Goal: Information Seeking & Learning: Learn about a topic

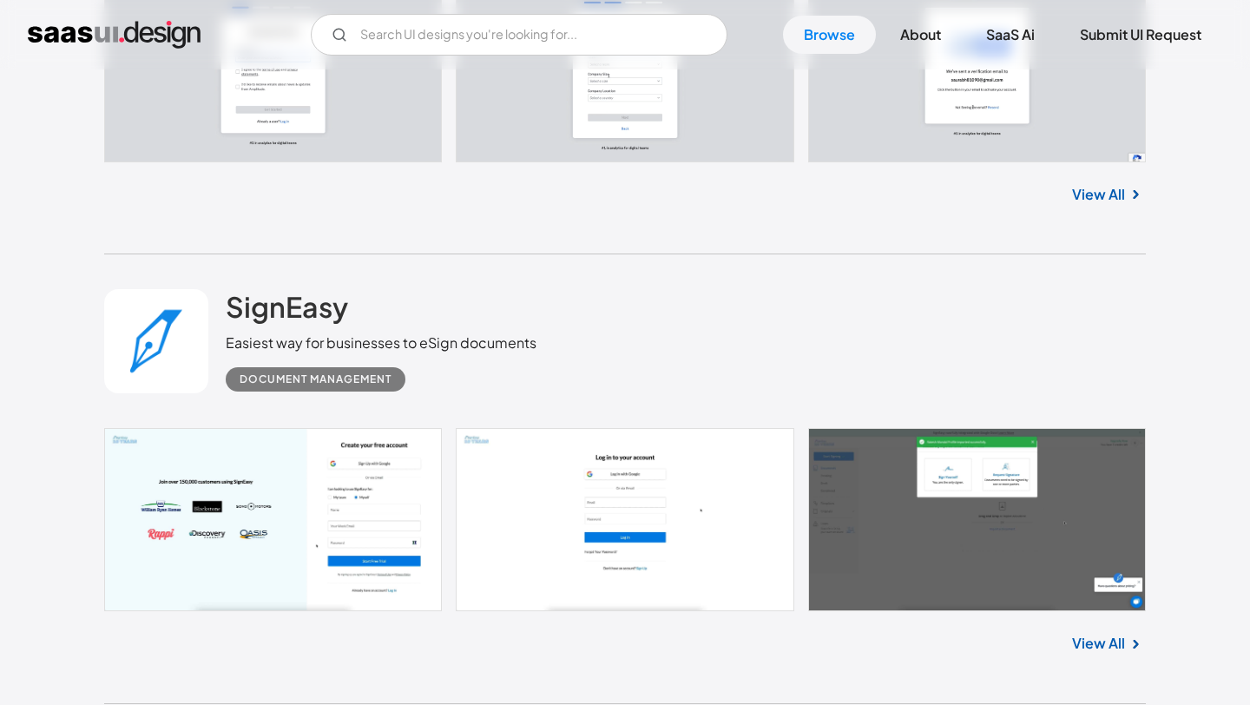
scroll to position [4878, 0]
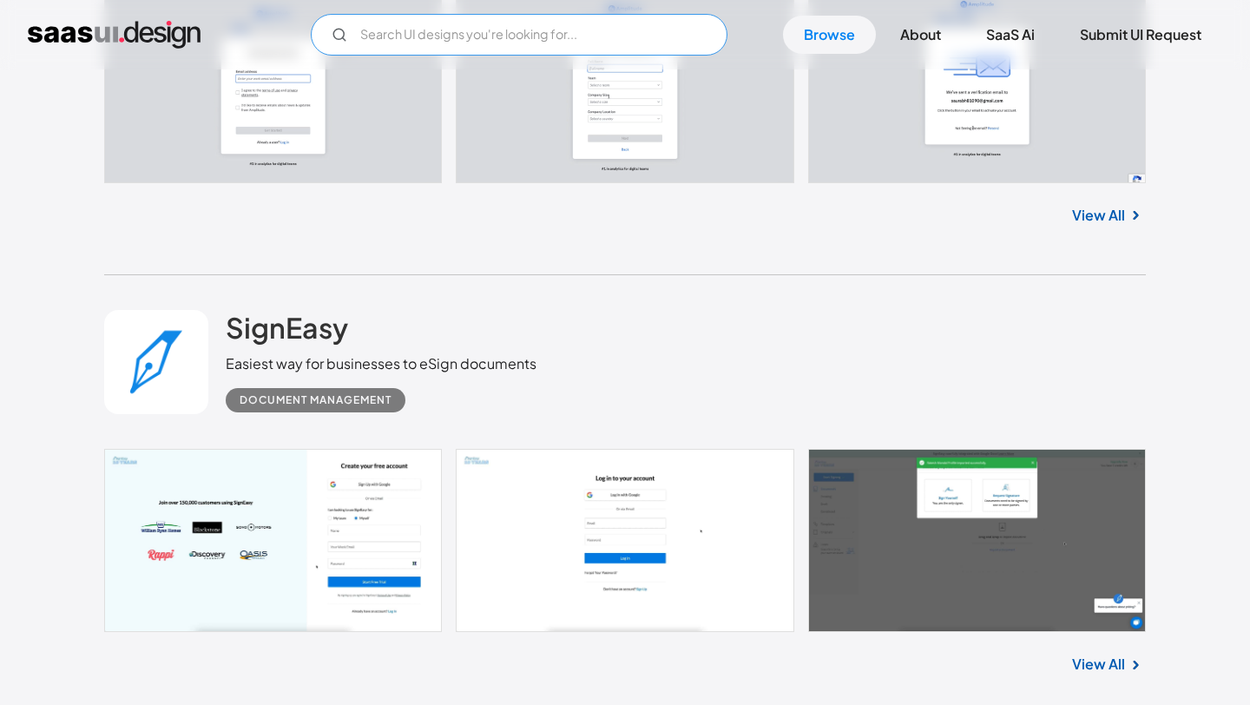
click at [462, 37] on input "Email Form" at bounding box center [519, 35] width 417 height 42
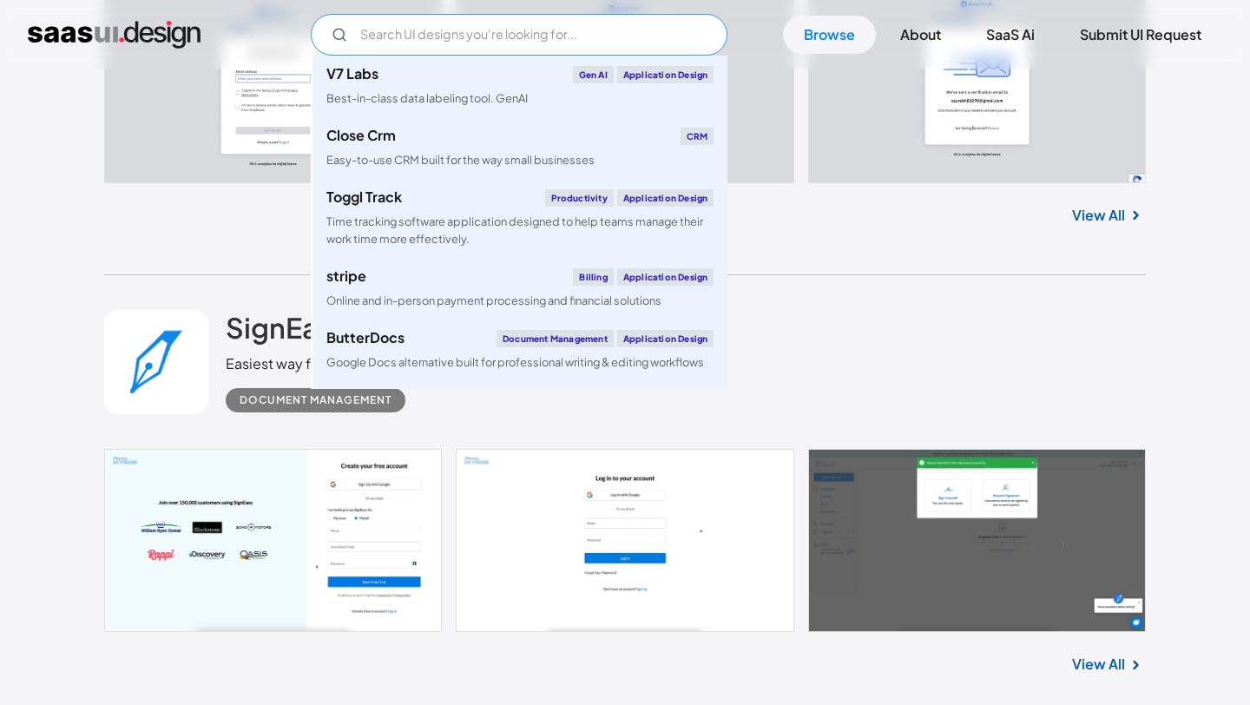
type input "n"
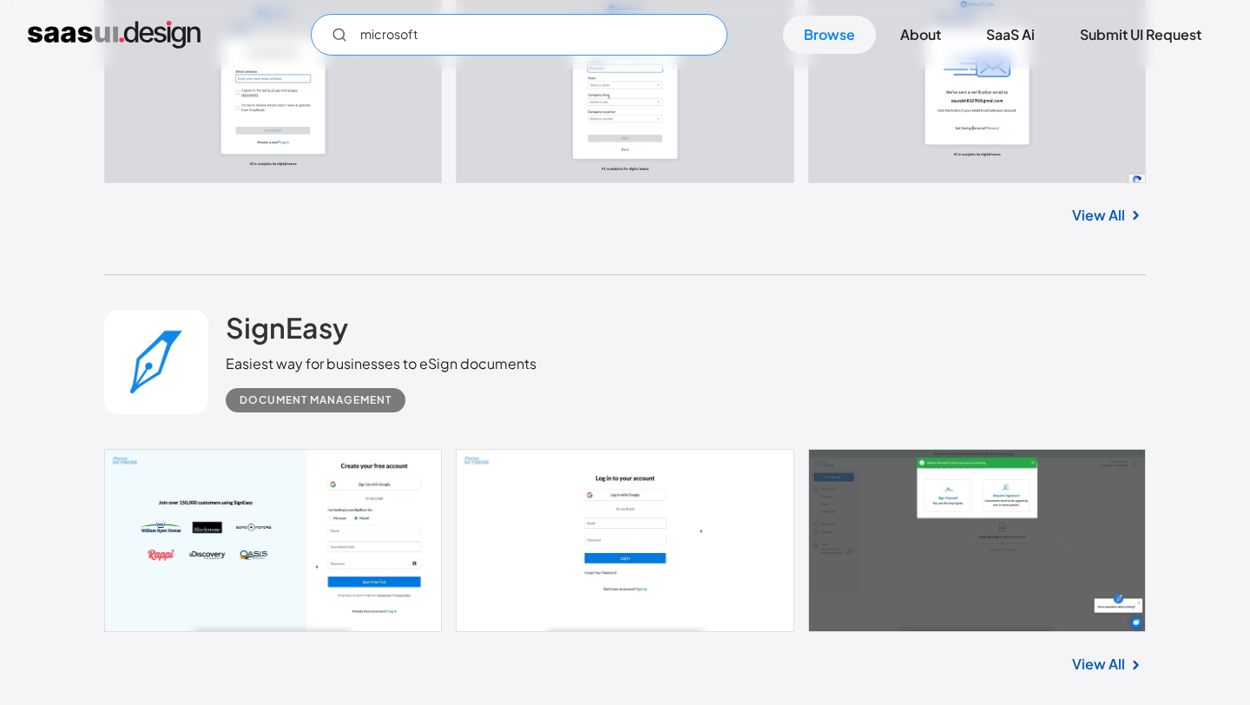
click at [476, 32] on input "microsoft" at bounding box center [519, 35] width 417 height 42
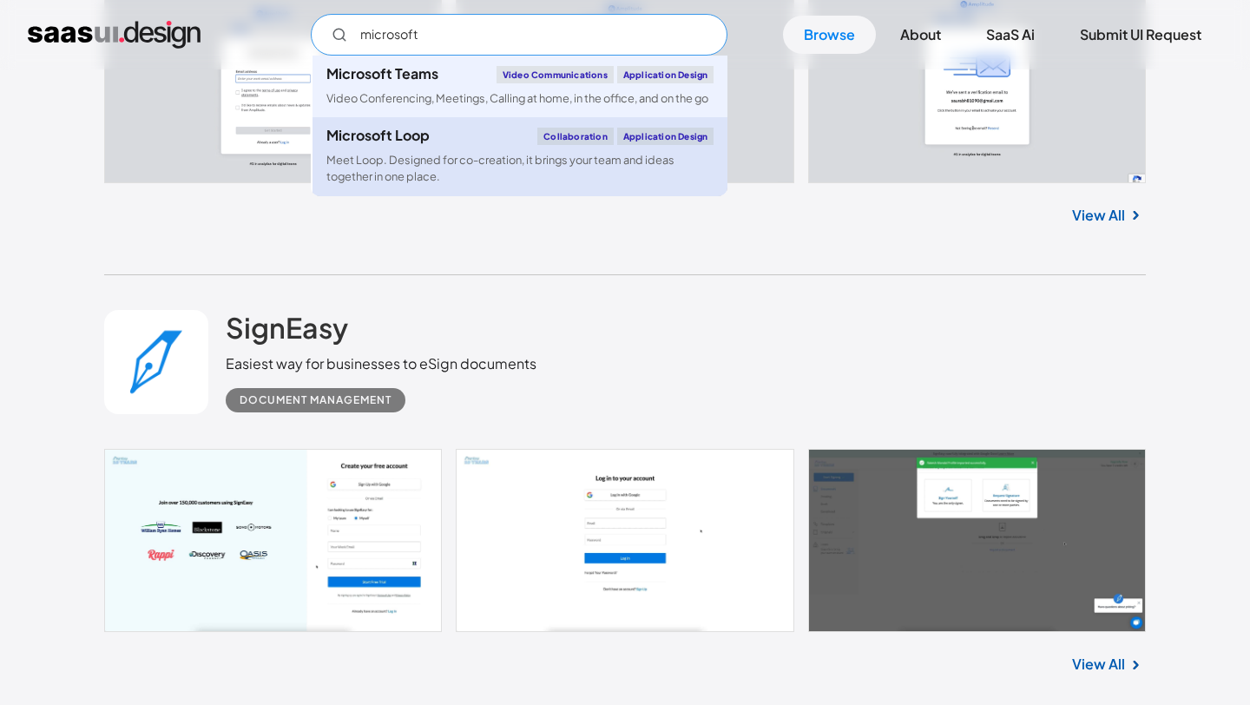
click at [408, 185] on div "Meet Loop. Designed for co-creation, it brings your team and ideas together in …" at bounding box center [519, 168] width 387 height 33
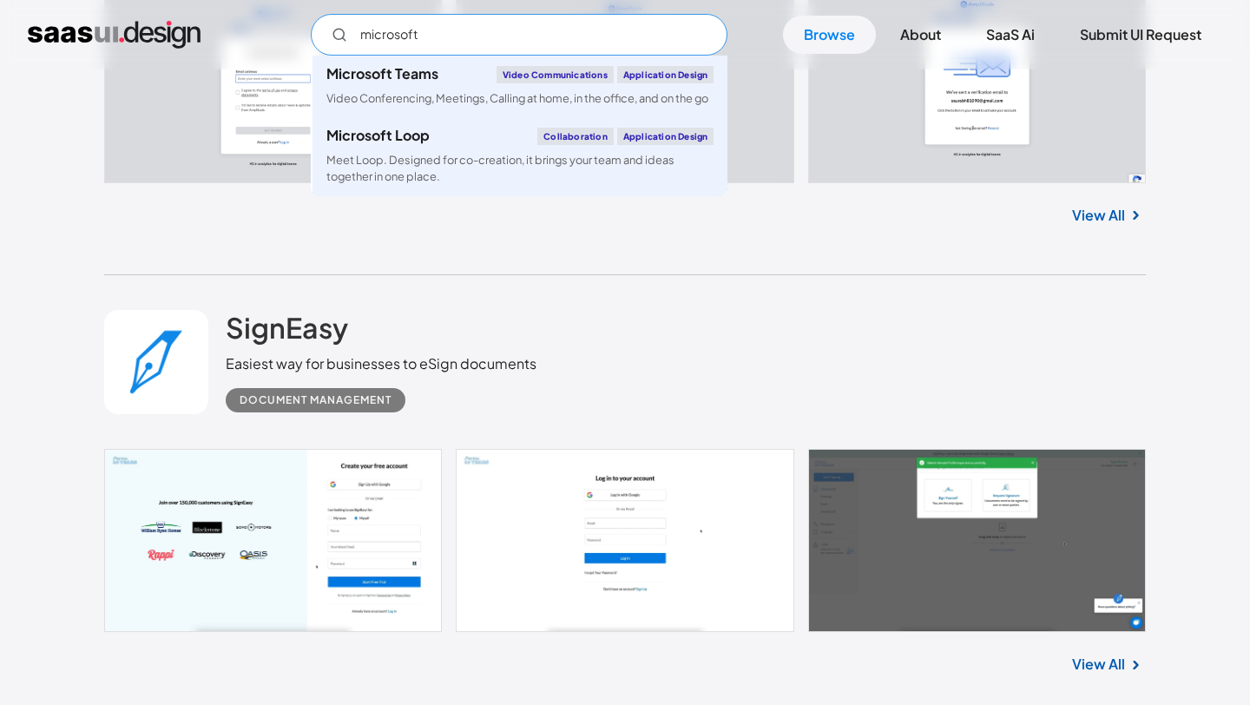
drag, startPoint x: 432, startPoint y: 36, endPoint x: 165, endPoint y: 36, distance: 266.6
click at [165, 36] on div "microsoft Microsoft Teams Video Communications Application Design Video Confere…" at bounding box center [625, 35] width 1195 height 42
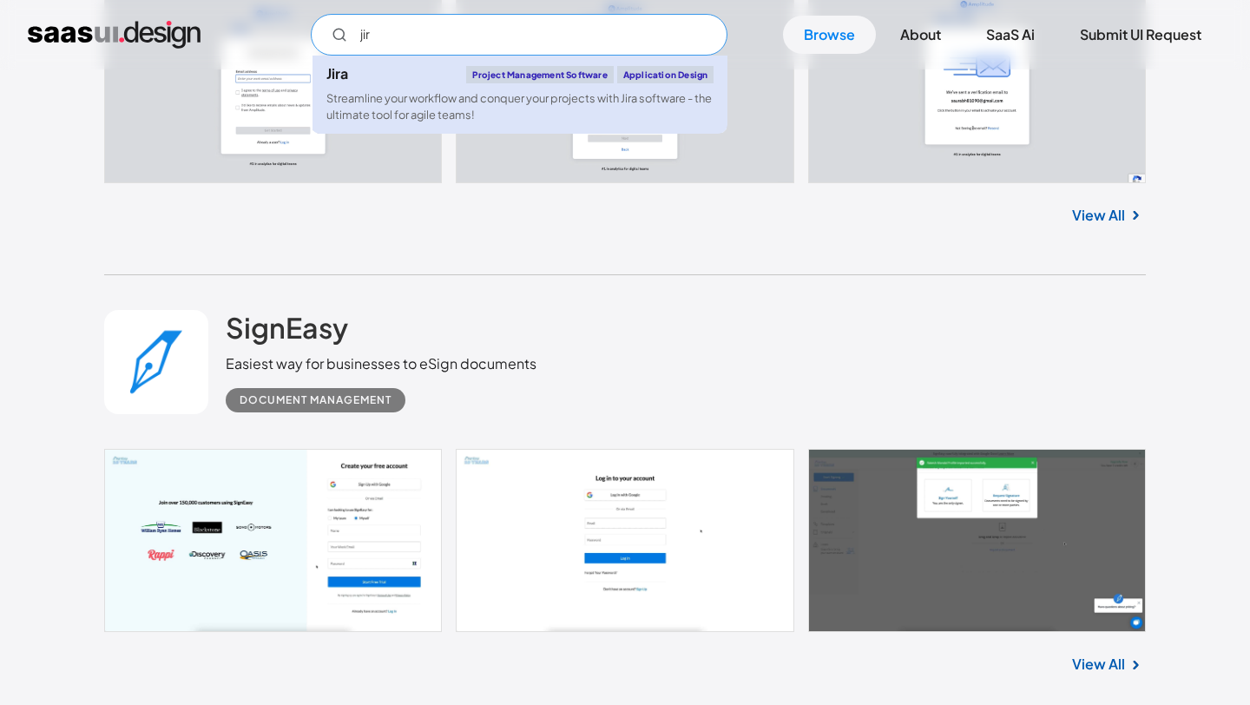
click at [379, 89] on link "Jira Project Management Software Application Design Streamline your workflow an…" at bounding box center [520, 95] width 415 height 78
type input "jir"
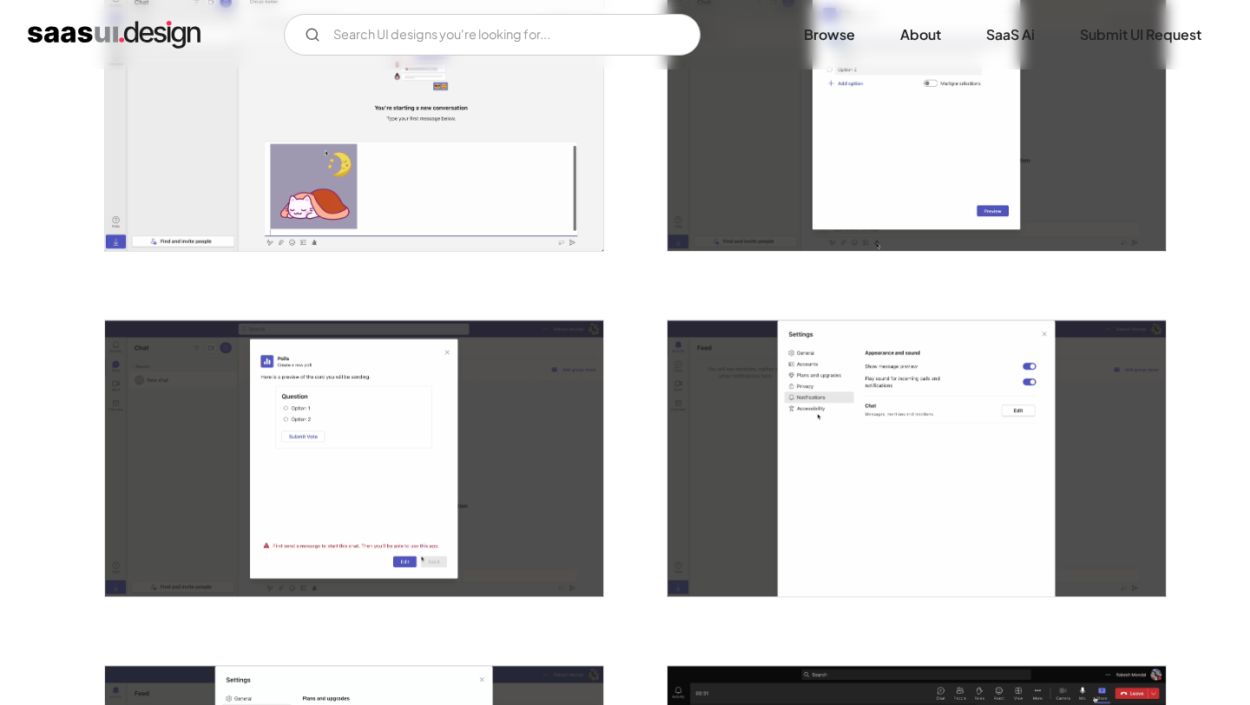
scroll to position [1821, 0]
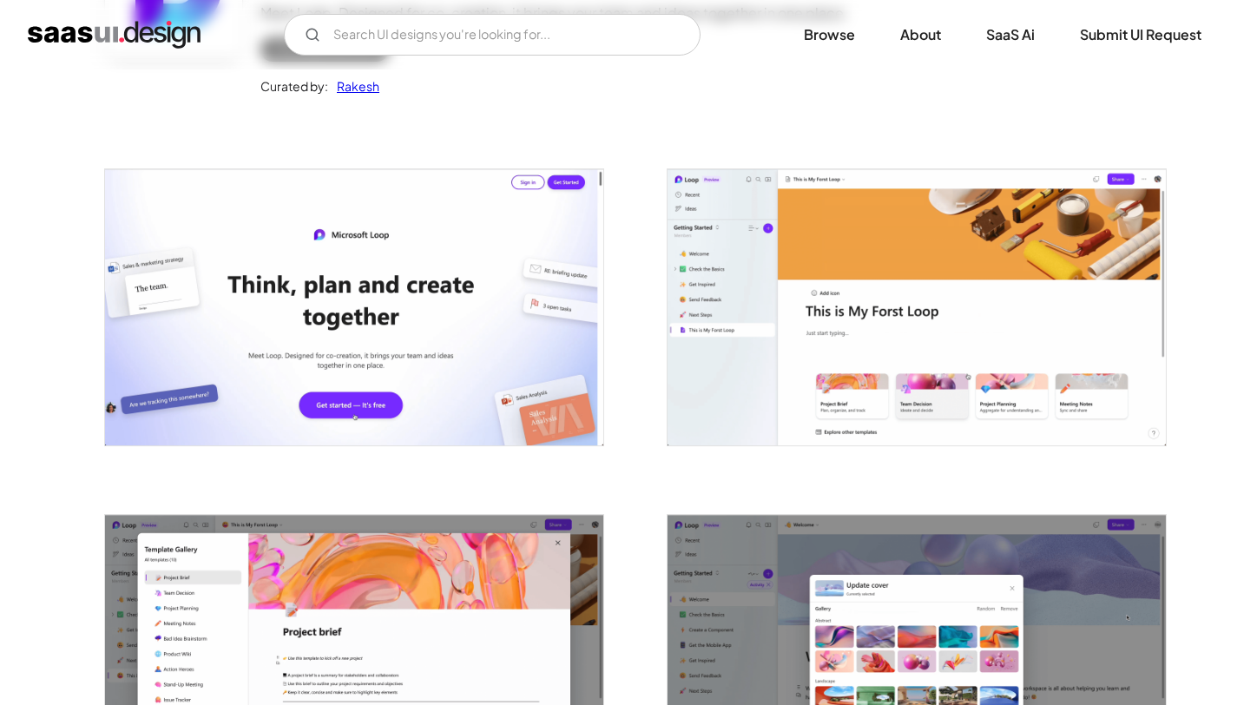
scroll to position [234, 0]
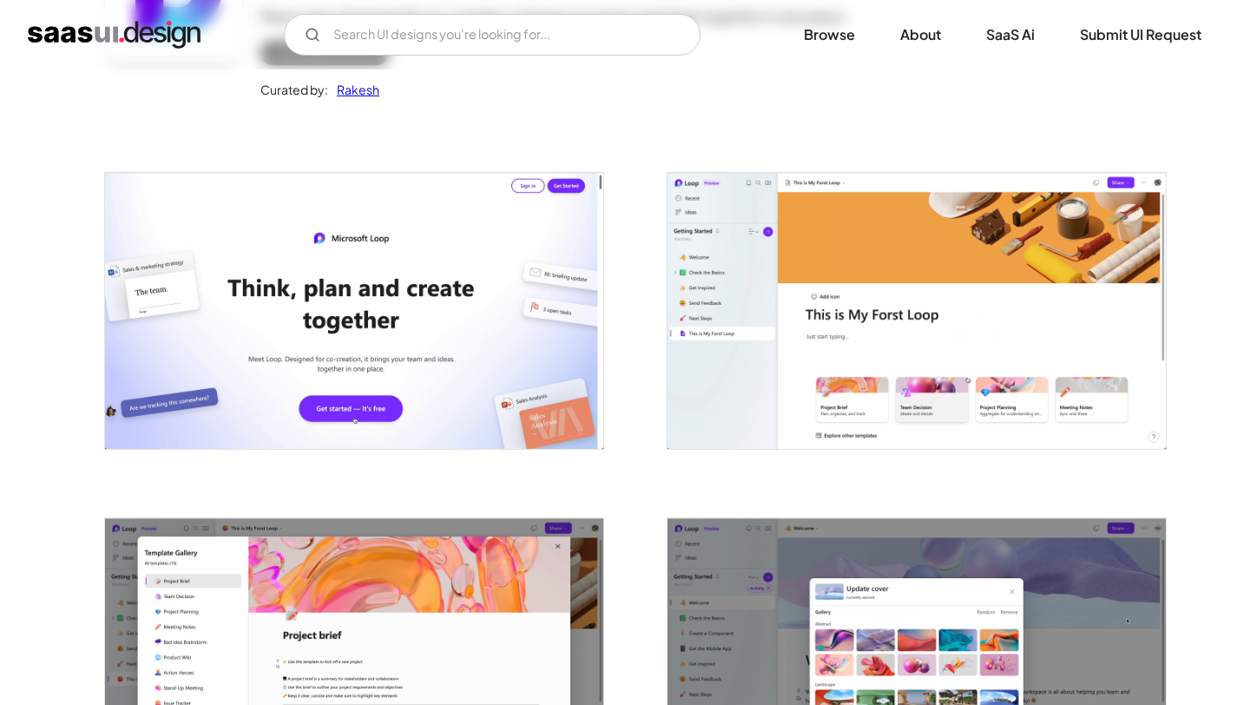
click at [934, 281] on img "open lightbox" at bounding box center [917, 311] width 498 height 276
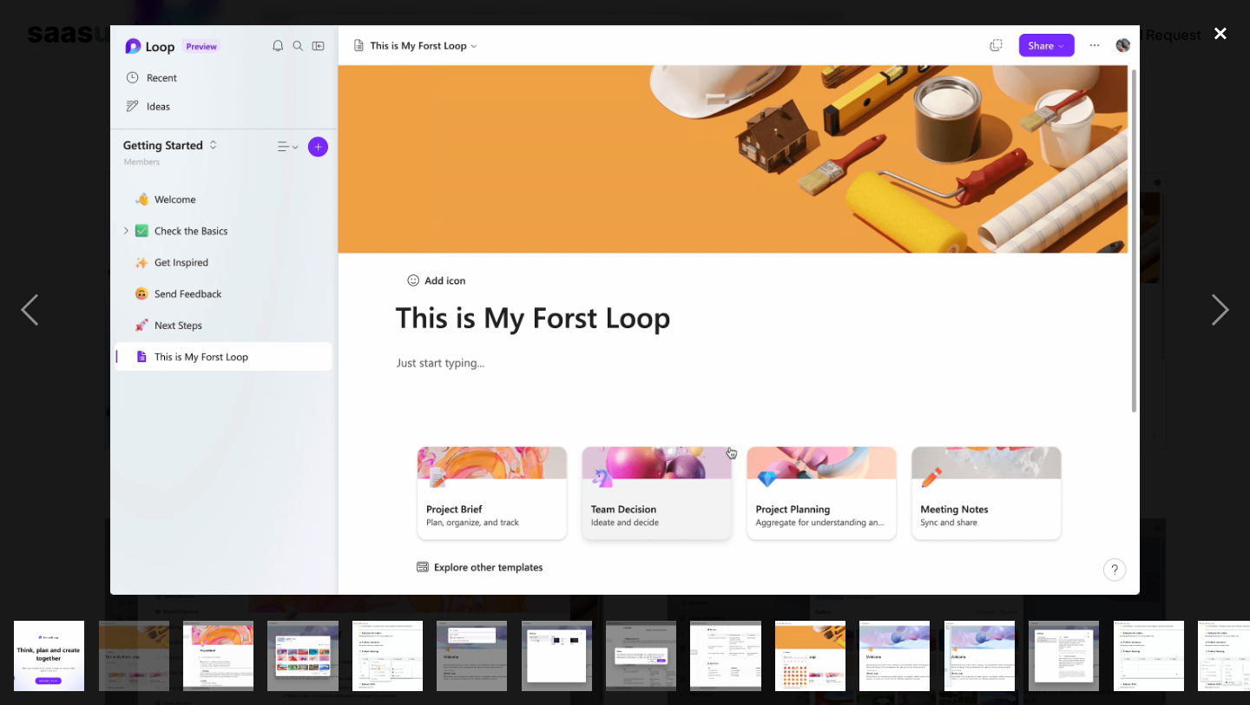
click at [1229, 30] on div "close lightbox" at bounding box center [1220, 33] width 59 height 38
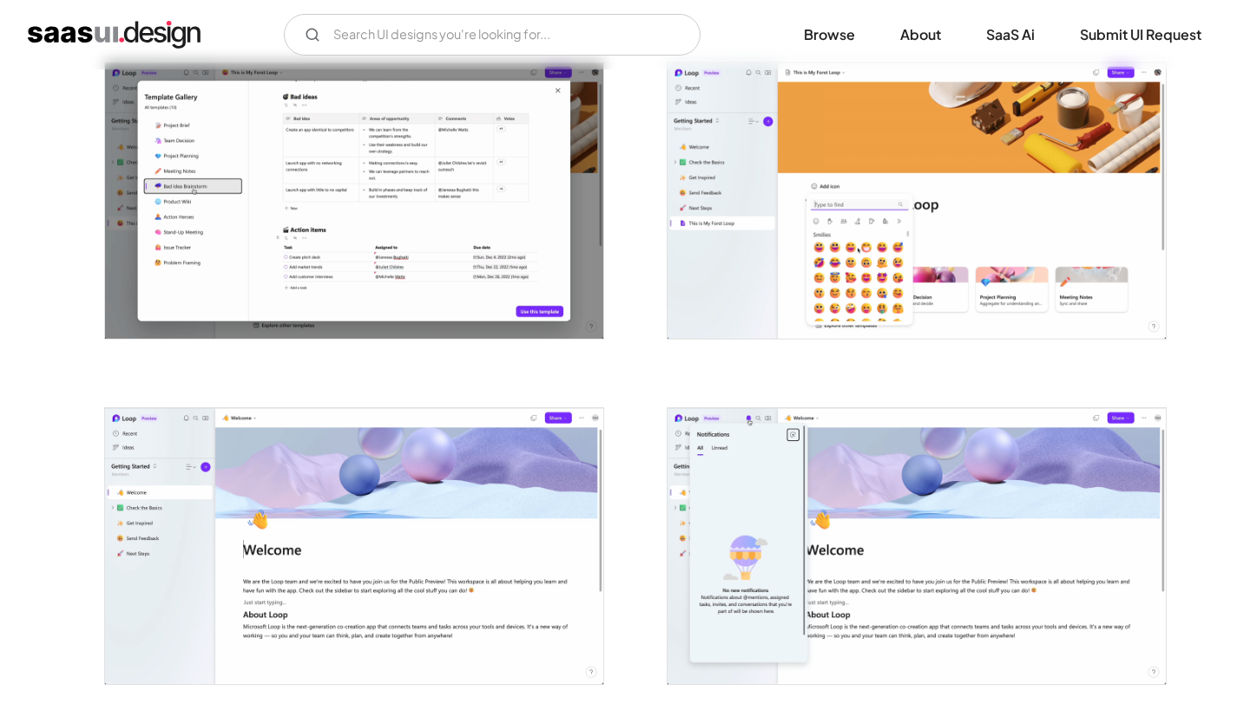
scroll to position [1730, 0]
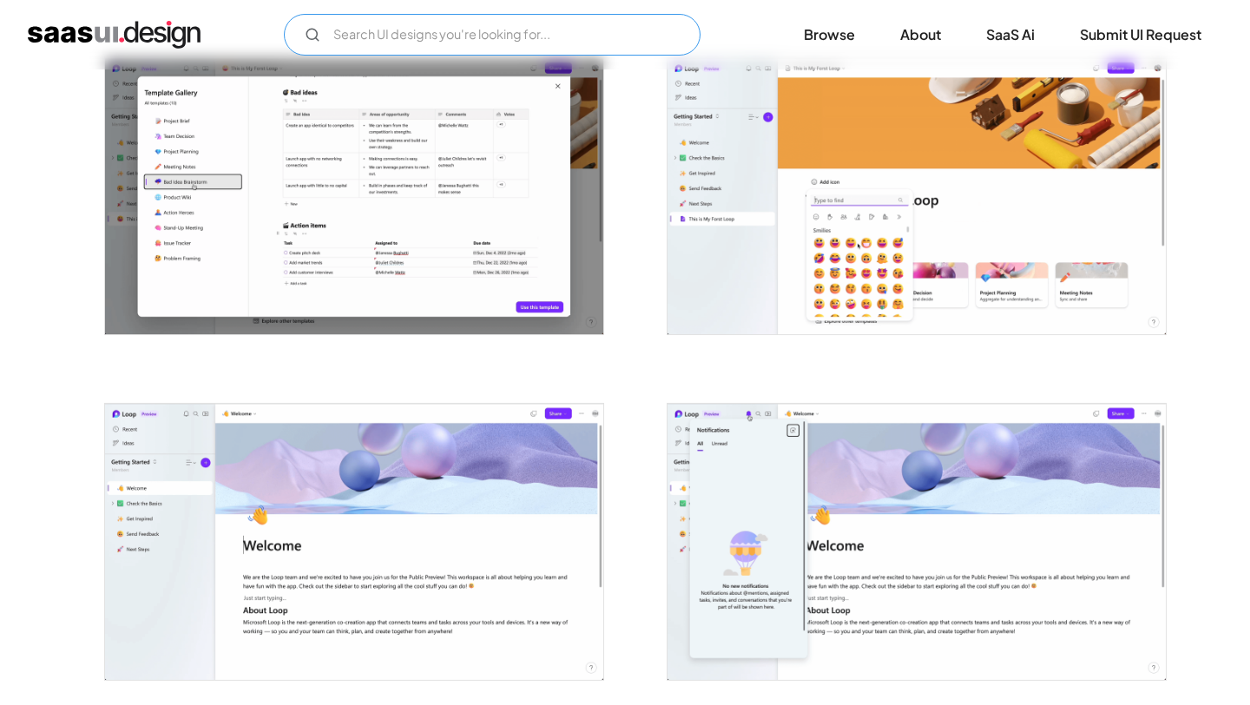
click at [353, 27] on input "Email Form" at bounding box center [492, 35] width 417 height 42
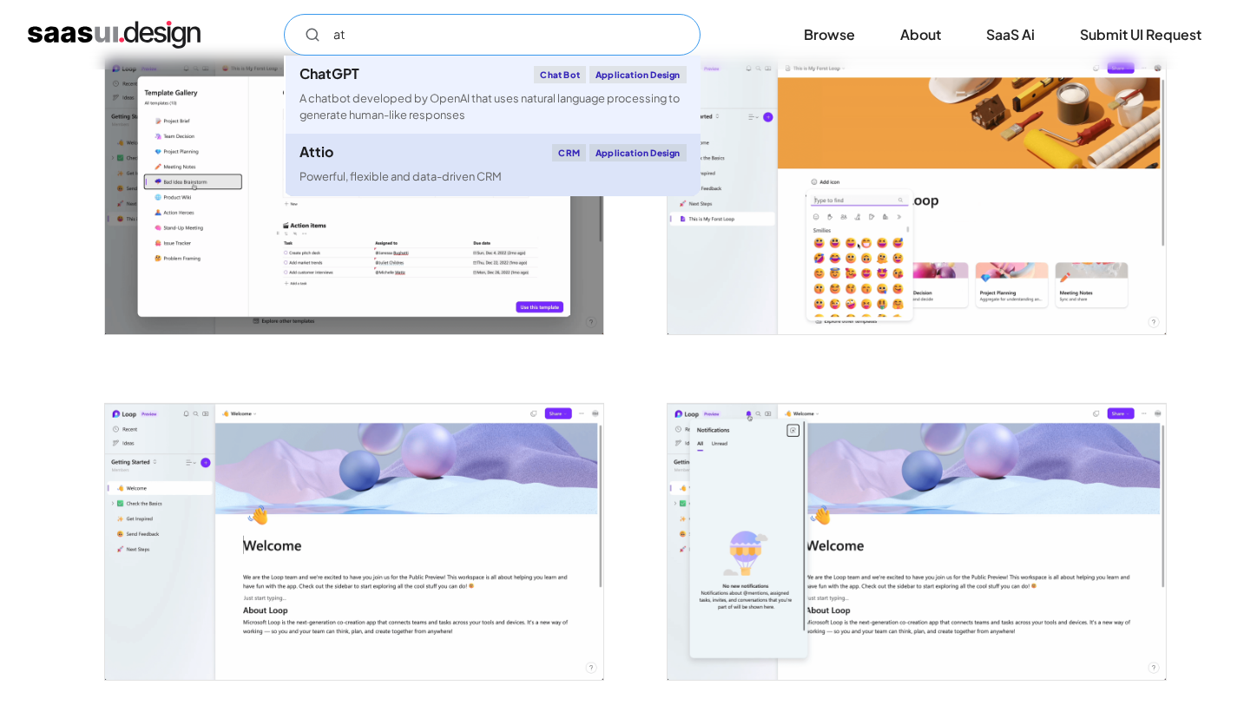
click at [357, 162] on link "Attio CRM Application Design Powerful, flexible and data-driven CRM" at bounding box center [493, 165] width 415 height 62
type input "at"
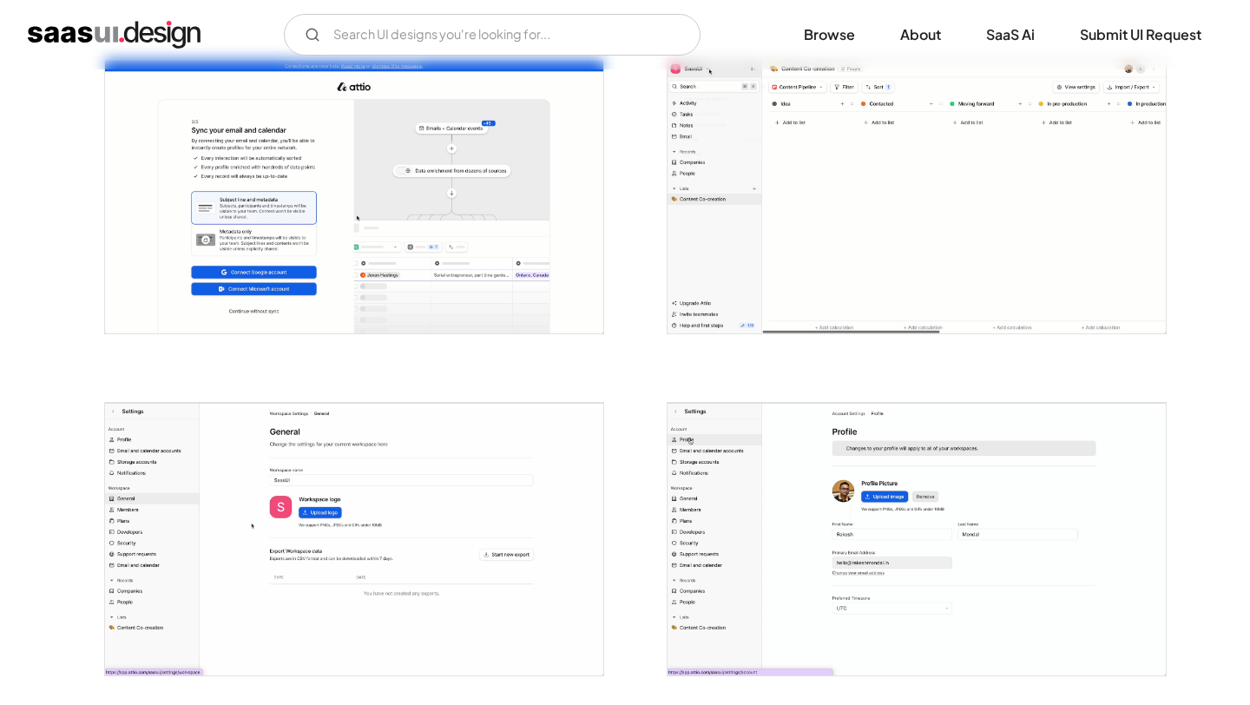
scroll to position [1374, 0]
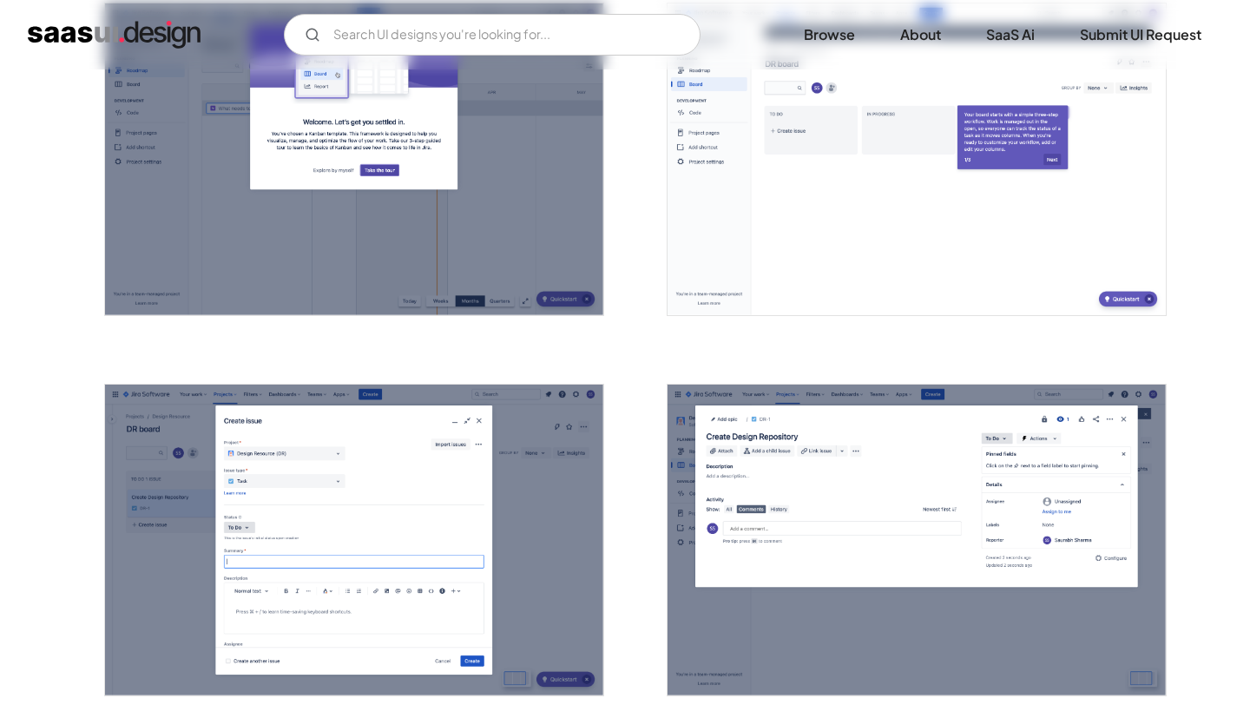
scroll to position [2182, 0]
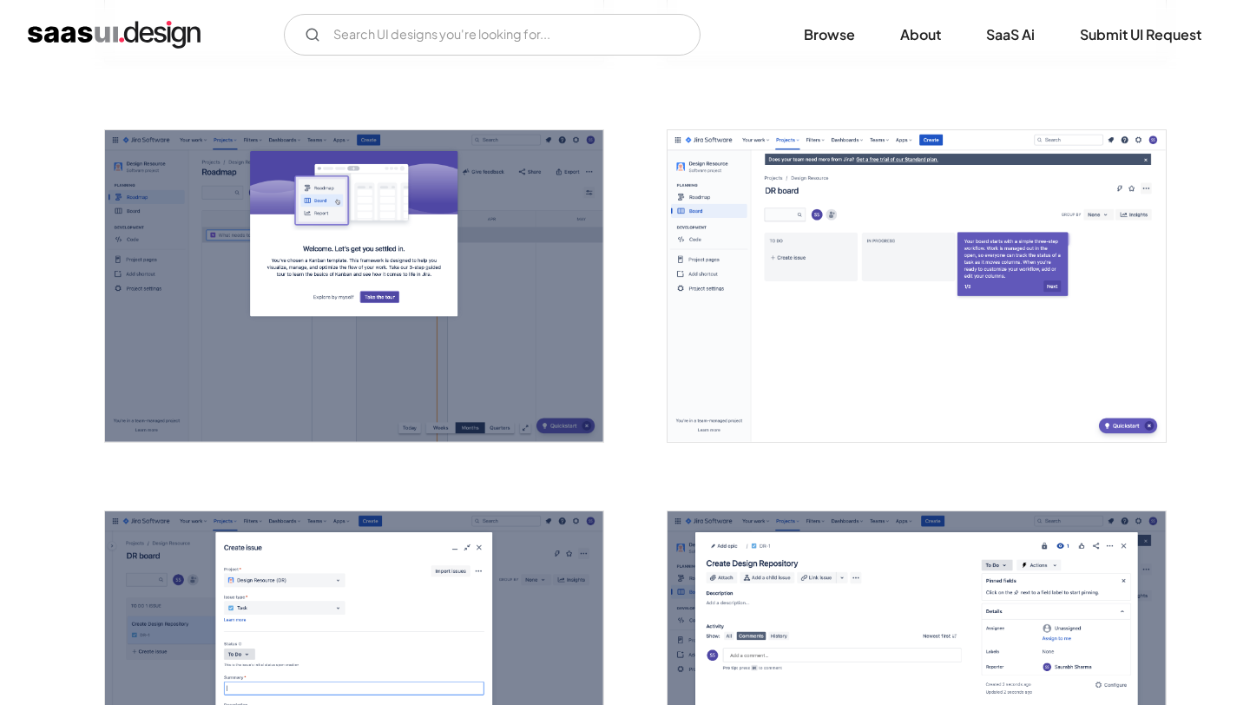
click at [505, 293] on img "open lightbox" at bounding box center [354, 286] width 498 height 312
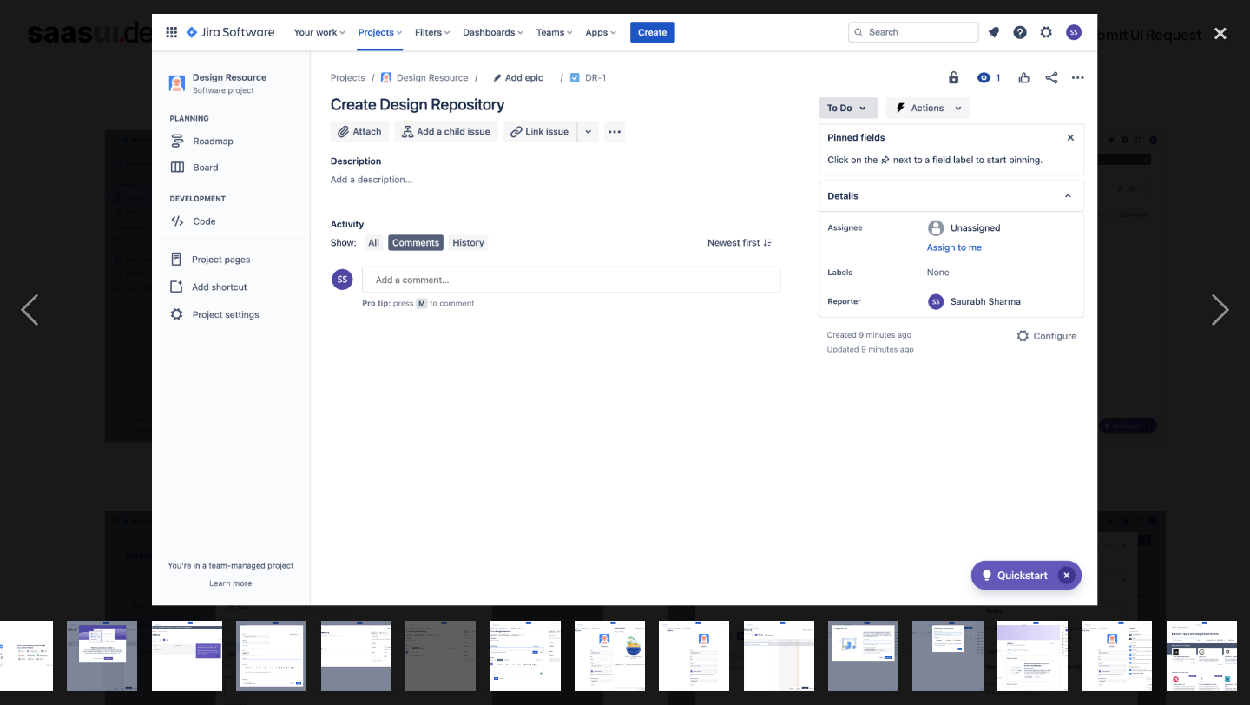
scroll to position [0, 794]
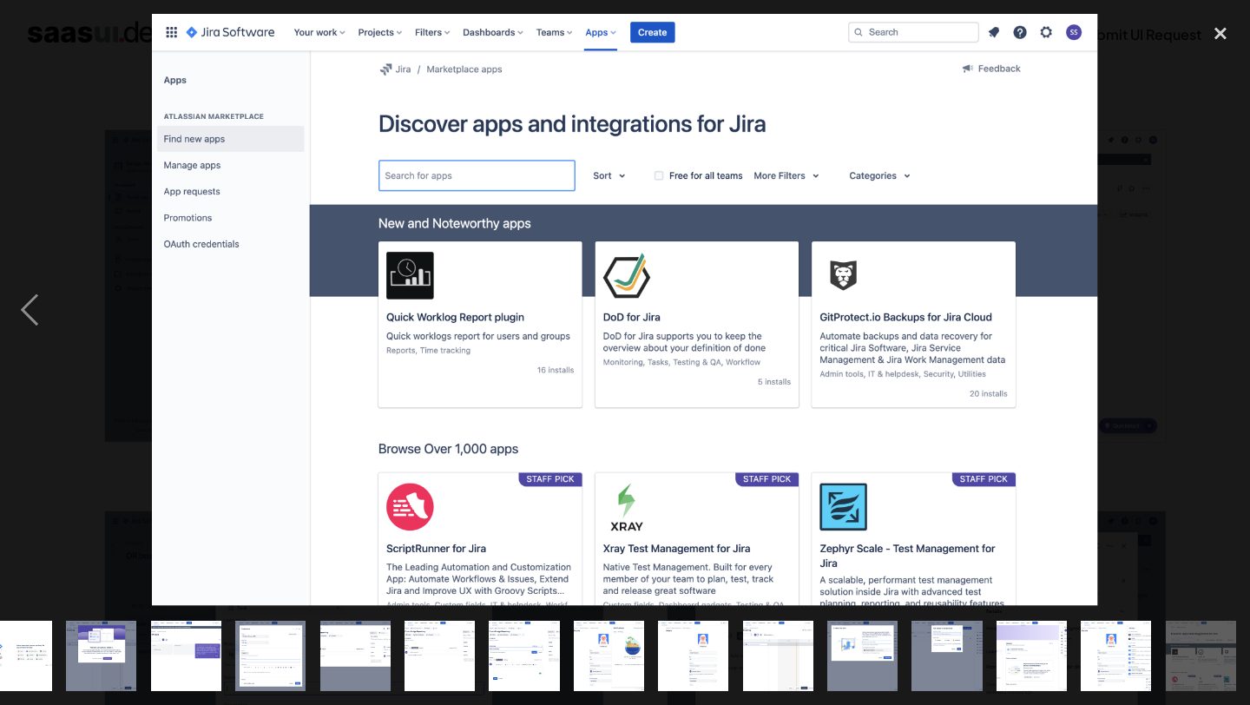
click at [1124, 270] on div at bounding box center [625, 310] width 1250 height 592
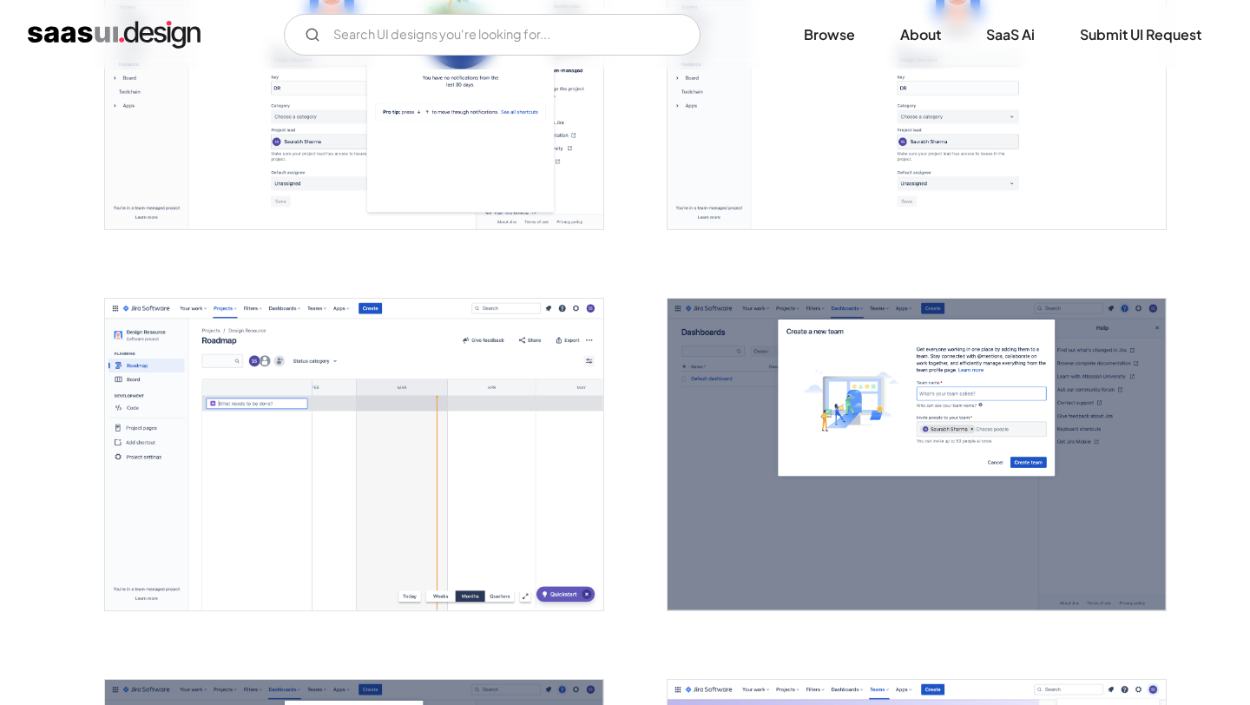
scroll to position [3338, 0]
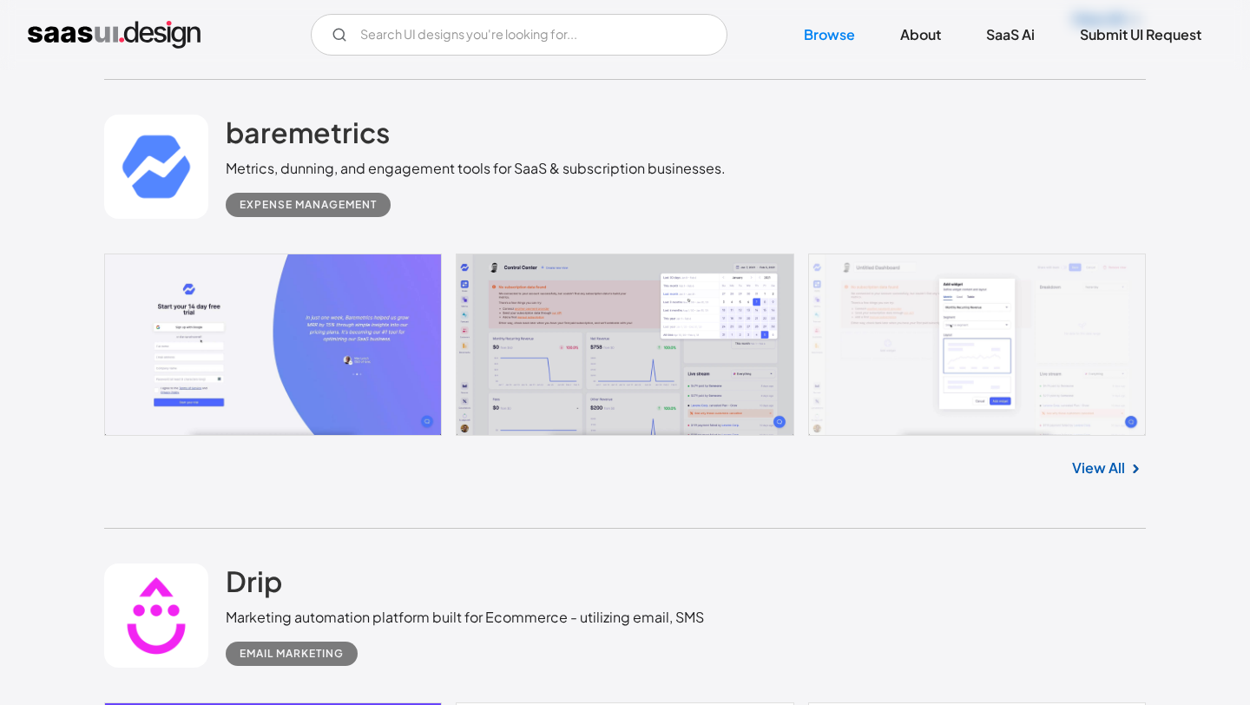
scroll to position [5531, 0]
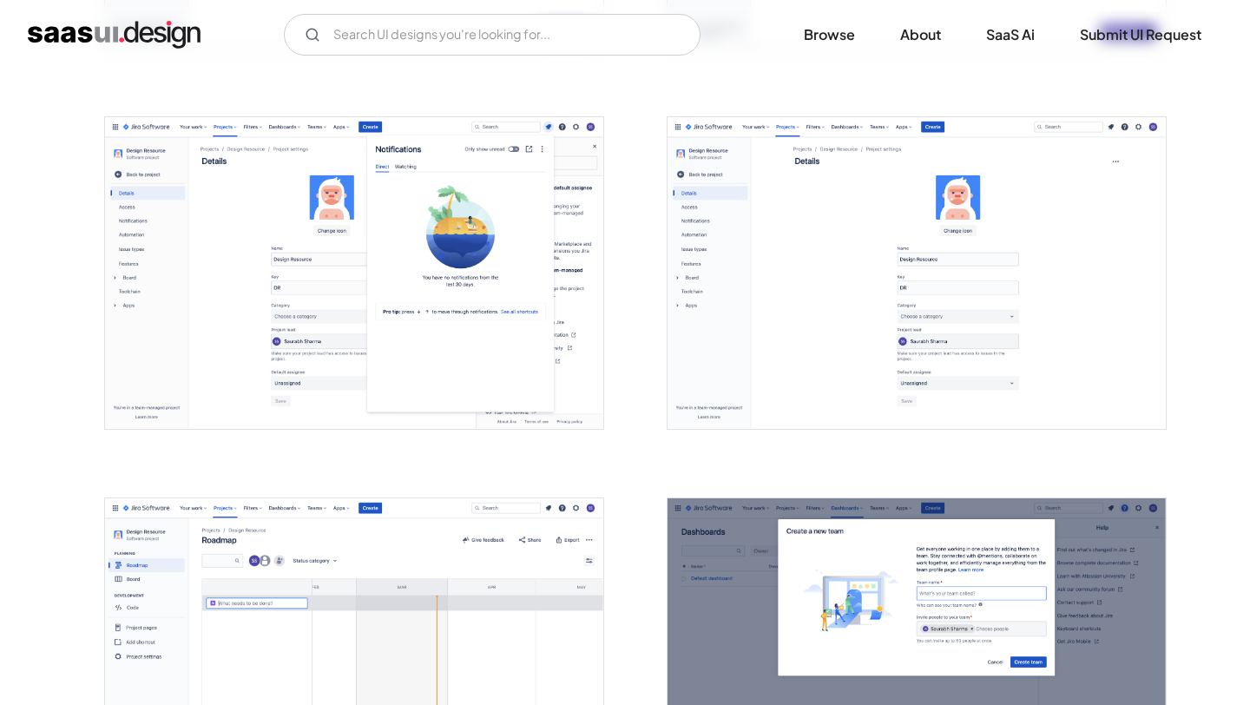
scroll to position [3338, 0]
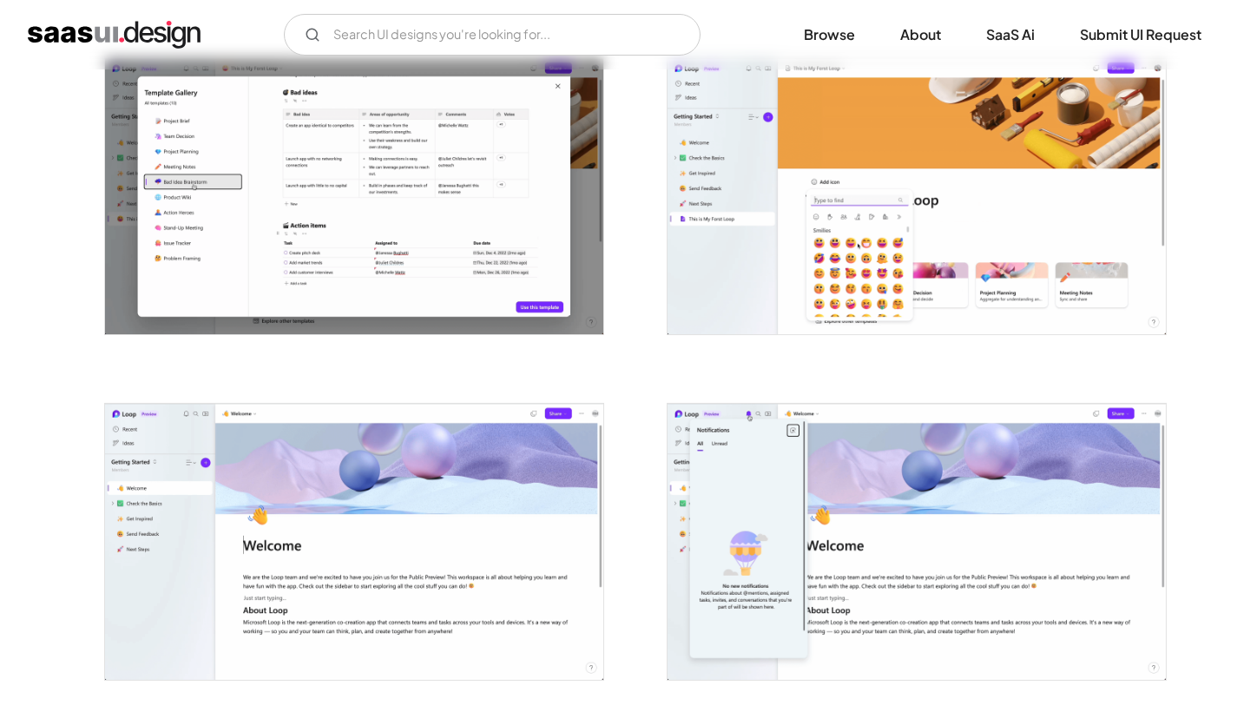
scroll to position [1730, 0]
